Goal: Check status: Check status

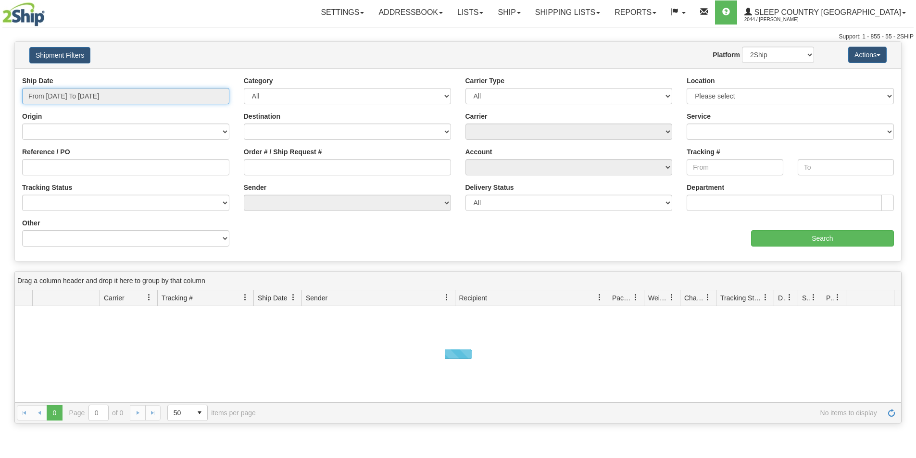
click at [94, 97] on input "From [DATE] To [DATE]" at bounding box center [125, 96] width 207 height 16
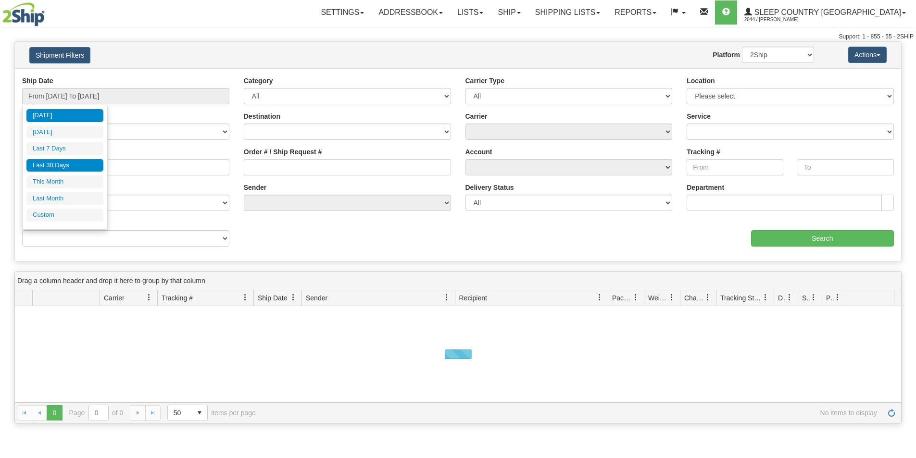
click at [74, 163] on li "Last 30 Days" at bounding box center [64, 165] width 77 height 13
type input "From [DATE] To [DATE]"
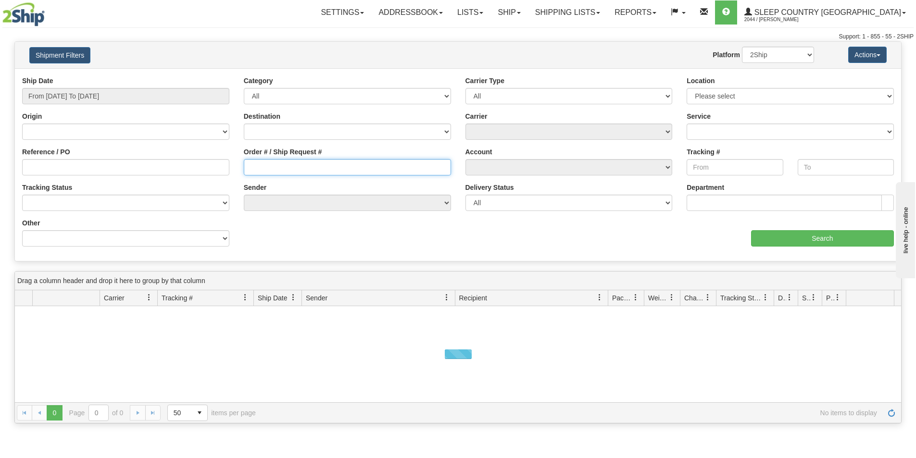
click at [286, 171] on input "Order # / Ship Request #" at bounding box center [347, 167] width 207 height 16
paste input "9007I004789"
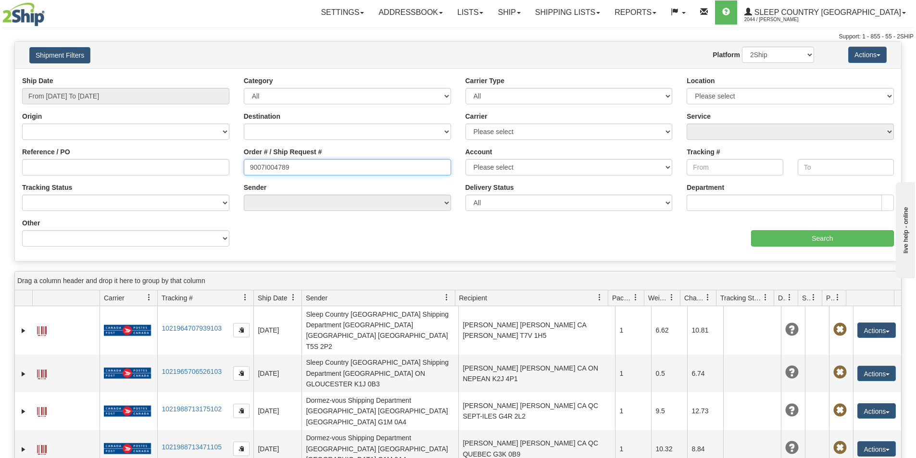
type input "9007I004789"
click at [797, 229] on div "aaa Search" at bounding box center [680, 232] width 444 height 28
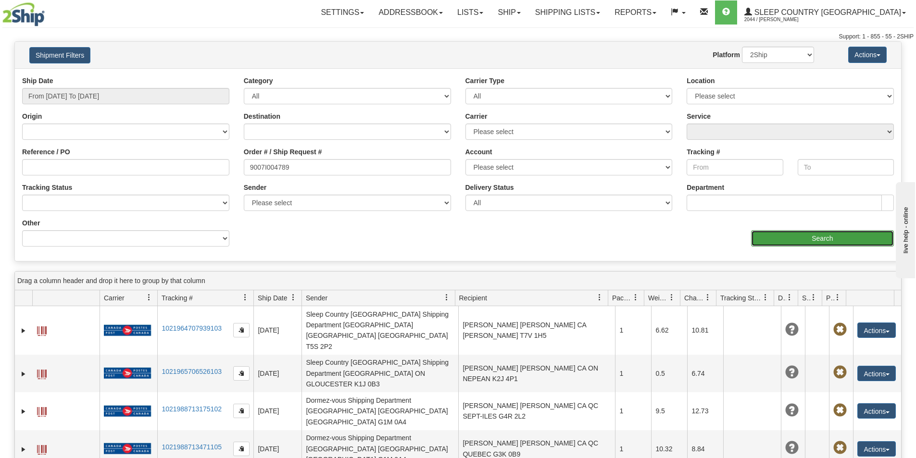
click at [796, 236] on input "Search" at bounding box center [822, 238] width 143 height 16
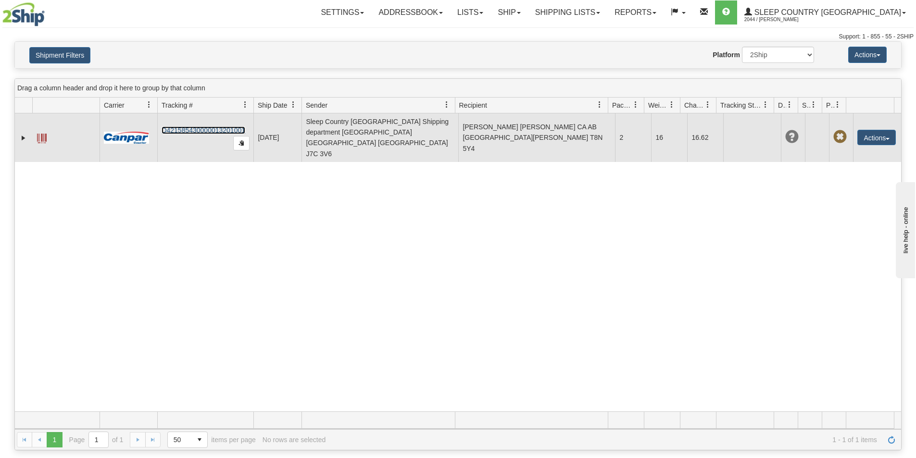
click at [220, 127] on link "D421585430000013201001" at bounding box center [204, 131] width 84 height 8
